Goal: Task Accomplishment & Management: Complete application form

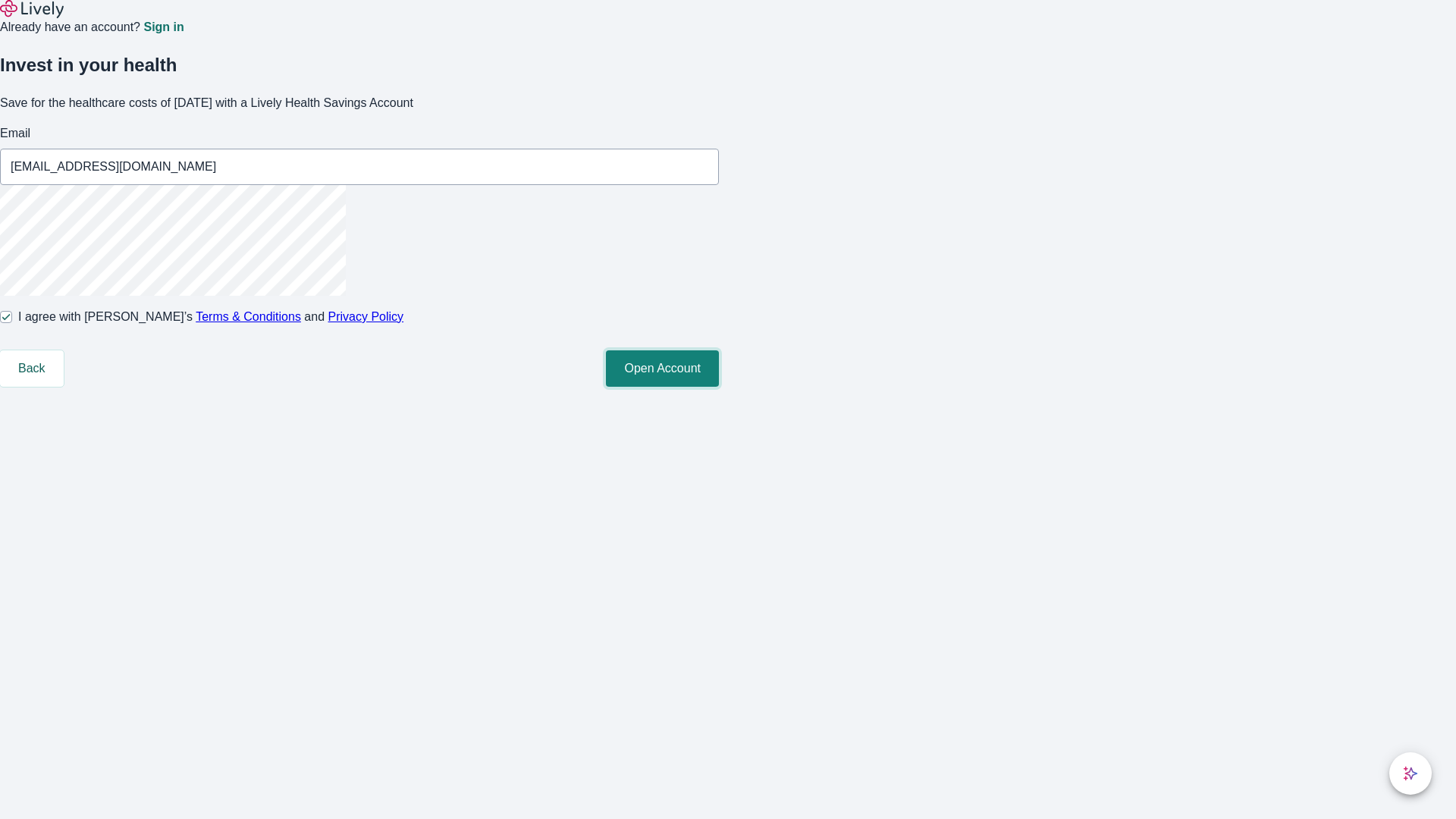
click at [719, 387] on button "Open Account" at bounding box center [662, 368] width 113 height 36
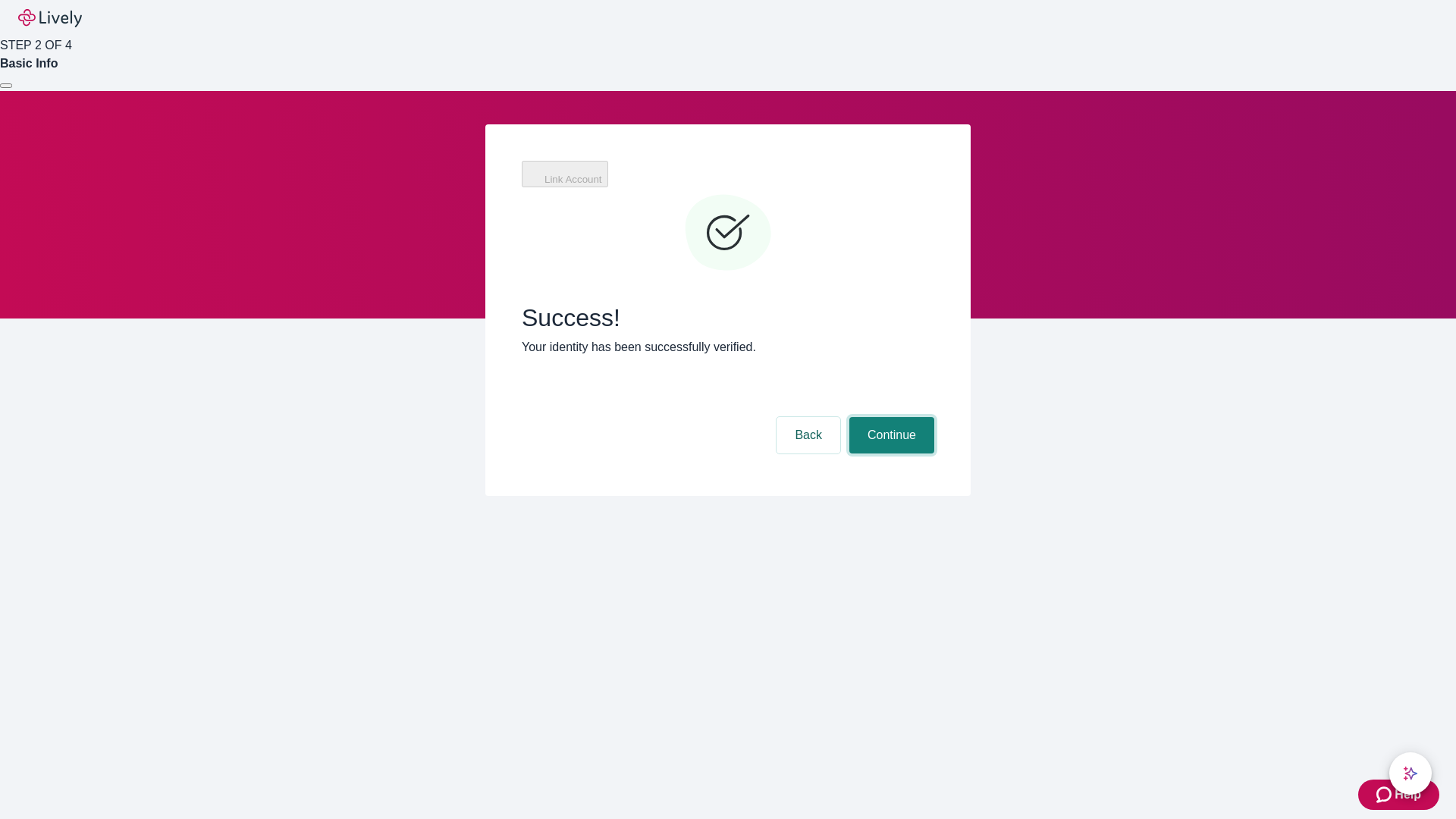
click at [890, 417] on button "Continue" at bounding box center [891, 435] width 85 height 36
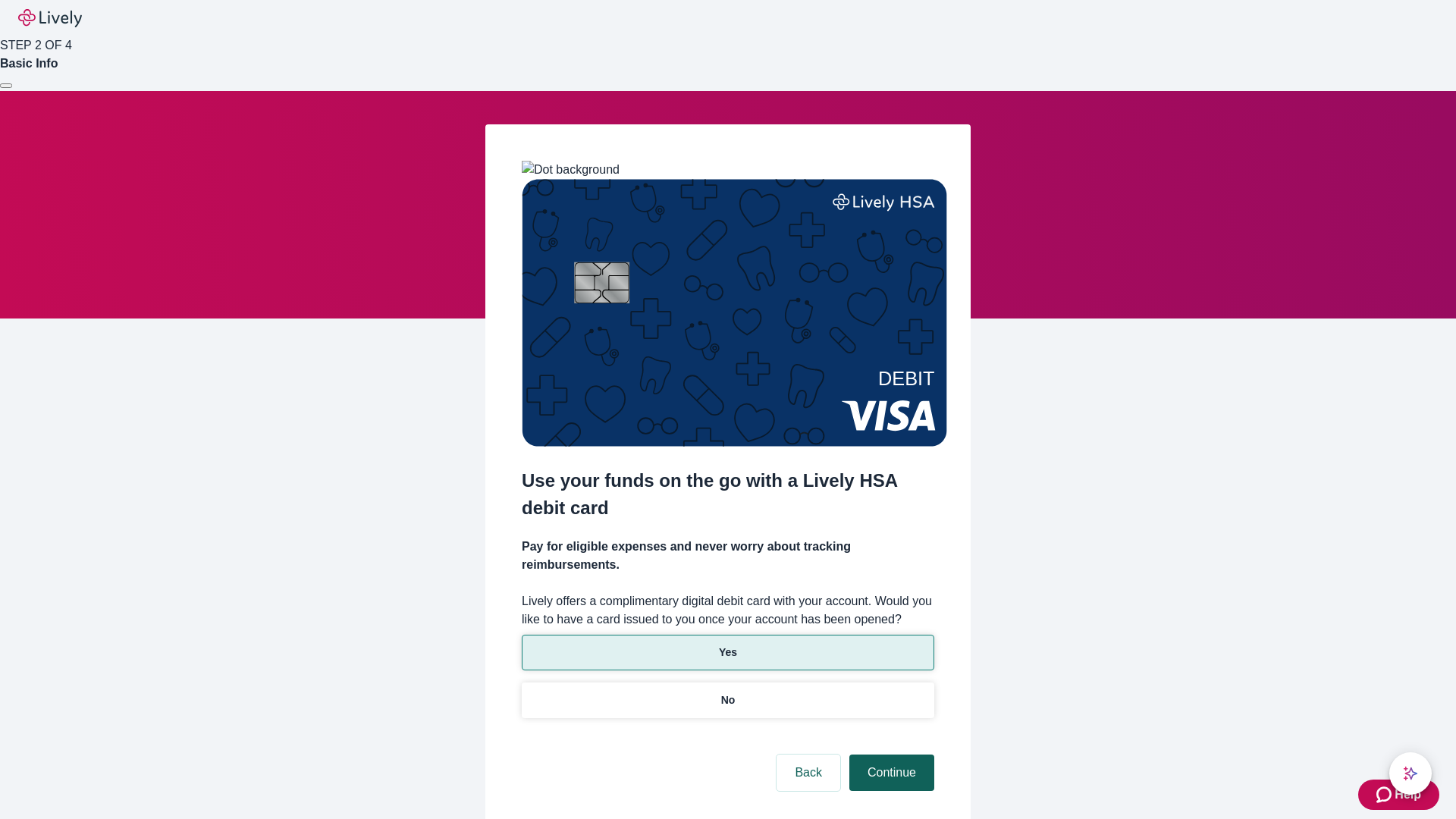
click at [728, 692] on p "No" at bounding box center [728, 700] width 15 height 16
click at [890, 755] on button "Continue" at bounding box center [891, 772] width 85 height 36
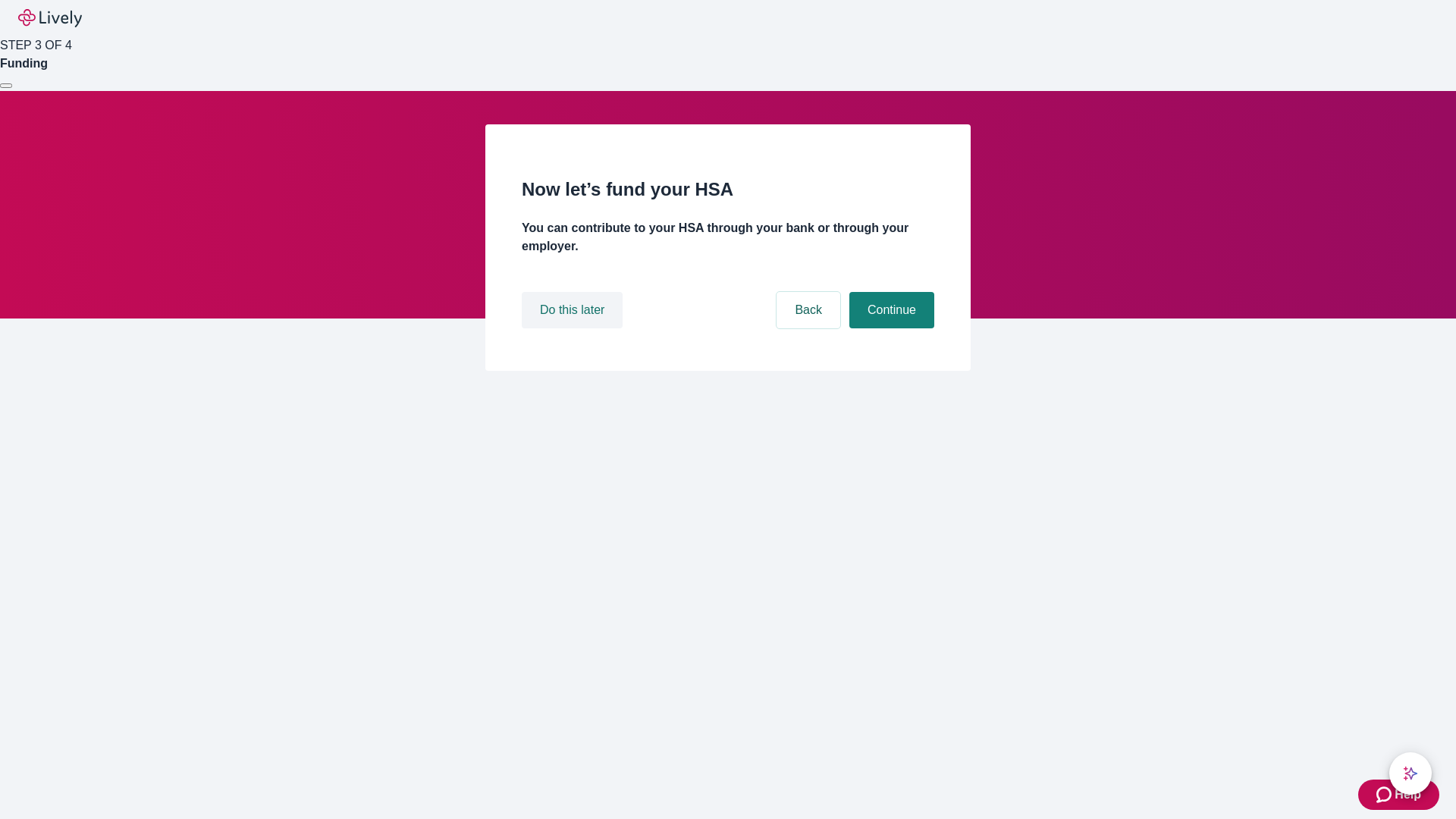
click at [574, 328] on button "Do this later" at bounding box center [572, 310] width 101 height 36
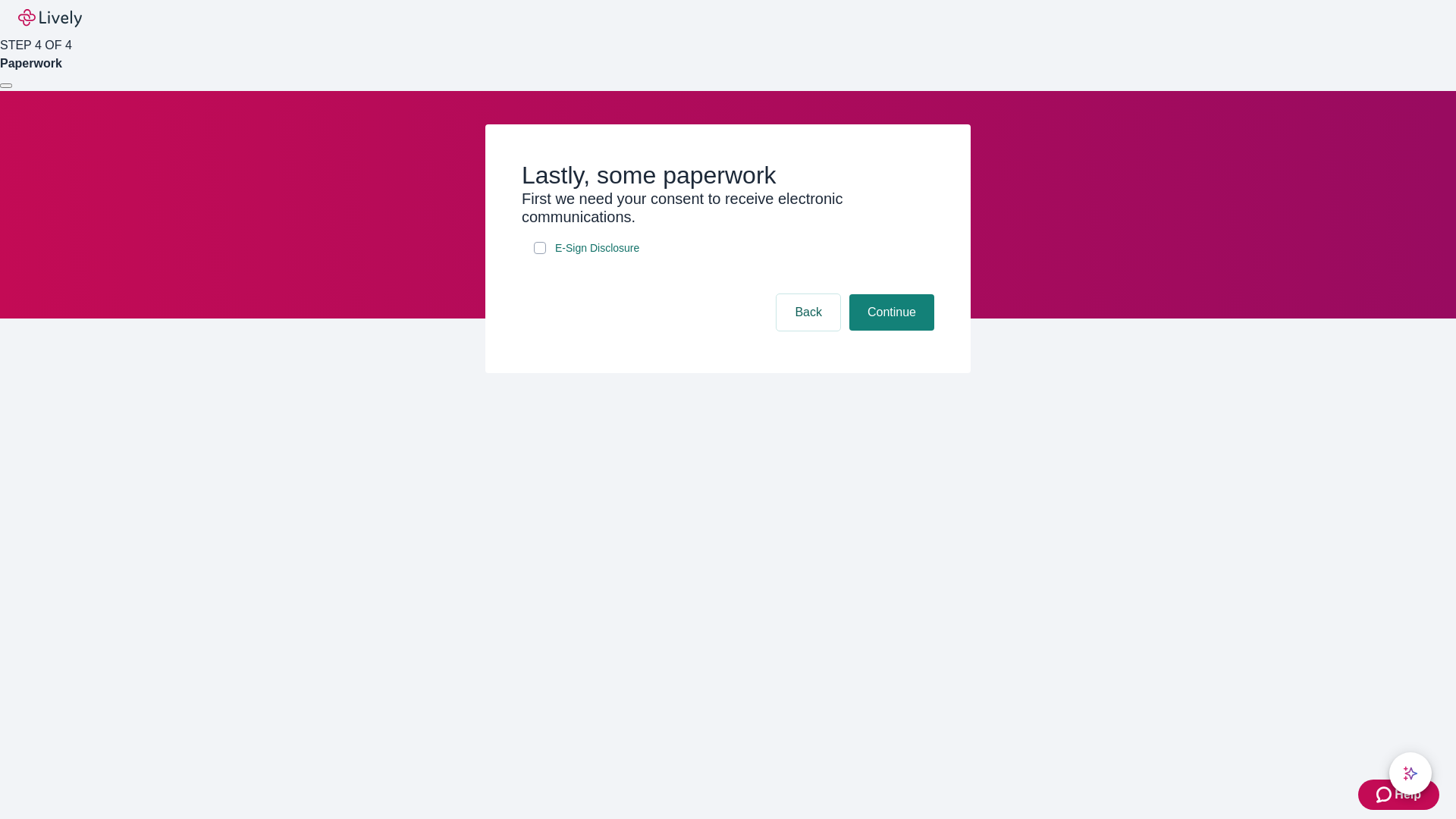
click at [540, 254] on input "E-Sign Disclosure" at bounding box center [540, 248] width 12 height 12
checkbox input "true"
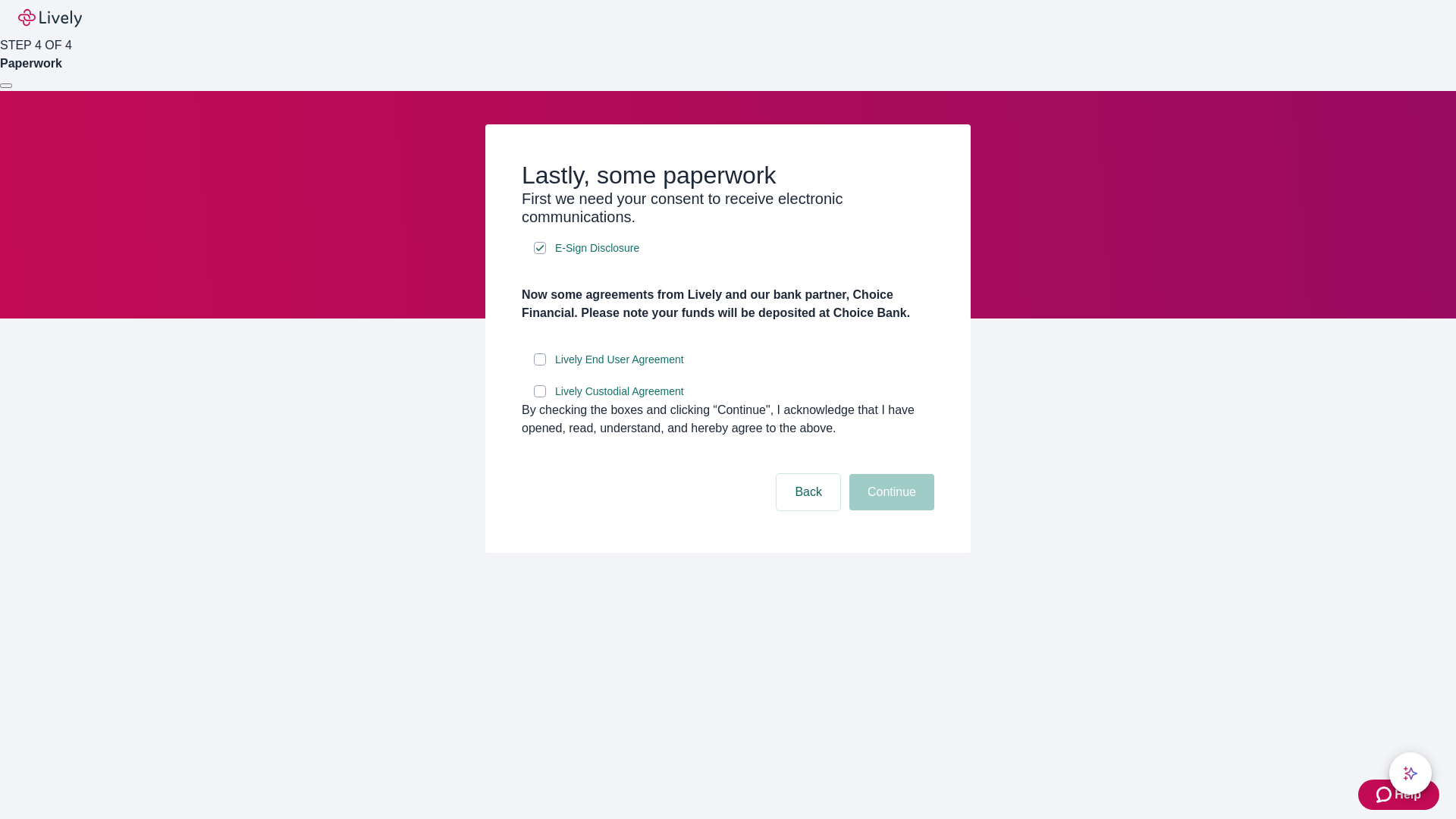
click at [540, 366] on input "Lively End User Agreement" at bounding box center [540, 359] width 12 height 12
checkbox input "true"
click at [540, 397] on input "Lively Custodial Agreement" at bounding box center [540, 391] width 12 height 12
checkbox input "true"
click at [890, 510] on button "Continue" at bounding box center [891, 491] width 85 height 36
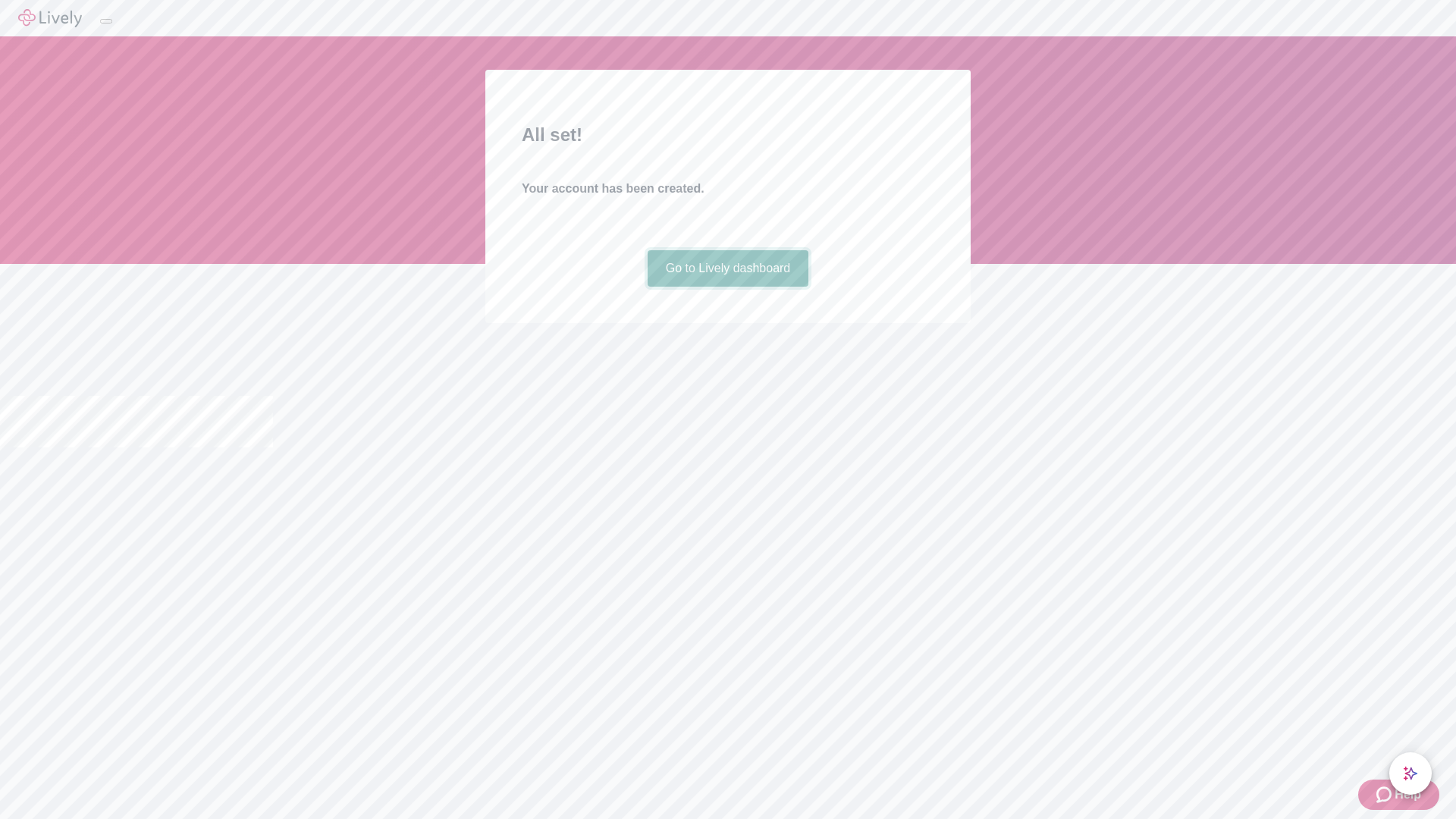
click at [728, 286] on link "Go to Lively dashboard" at bounding box center [728, 268] width 162 height 36
